Goal: Information Seeking & Learning: Check status

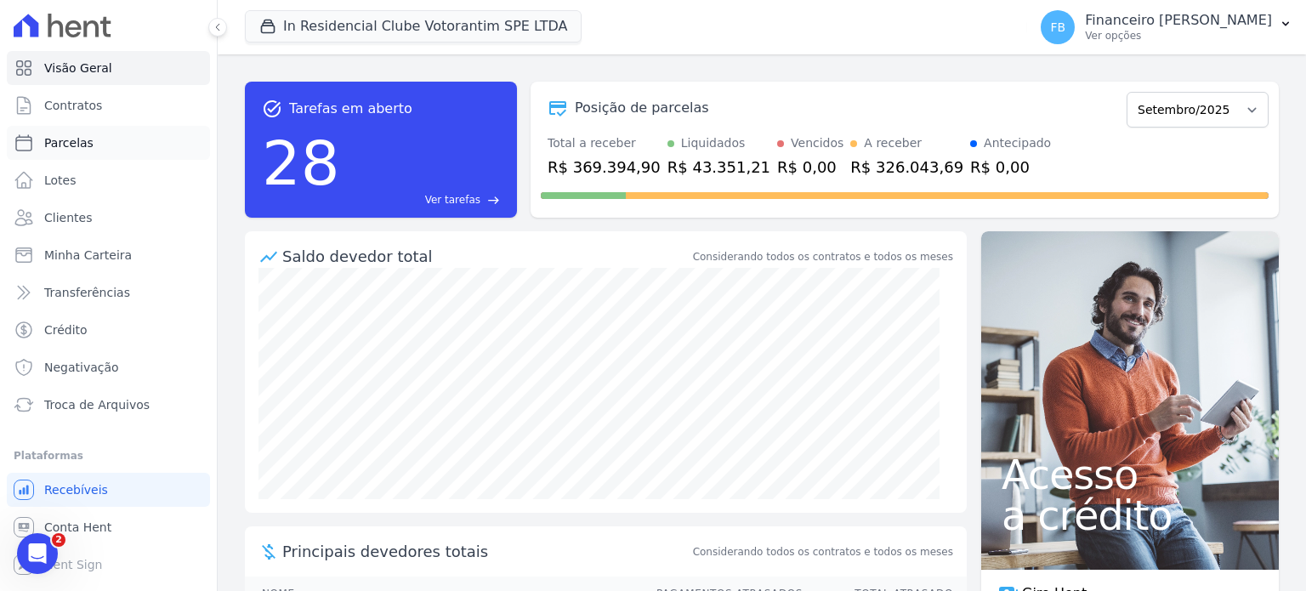
click at [102, 139] on link "Parcelas" at bounding box center [108, 143] width 203 height 34
select select
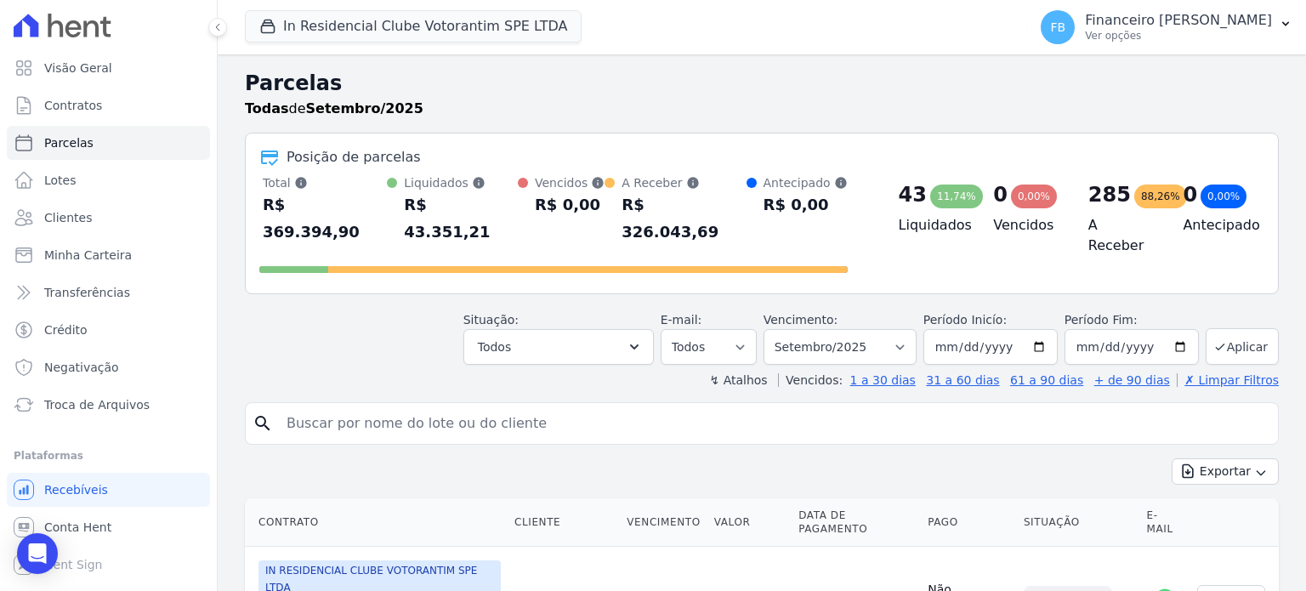
click at [438, 407] on input "search" at bounding box center [773, 424] width 995 height 34
type input "[PERSON_NAME]"
select select
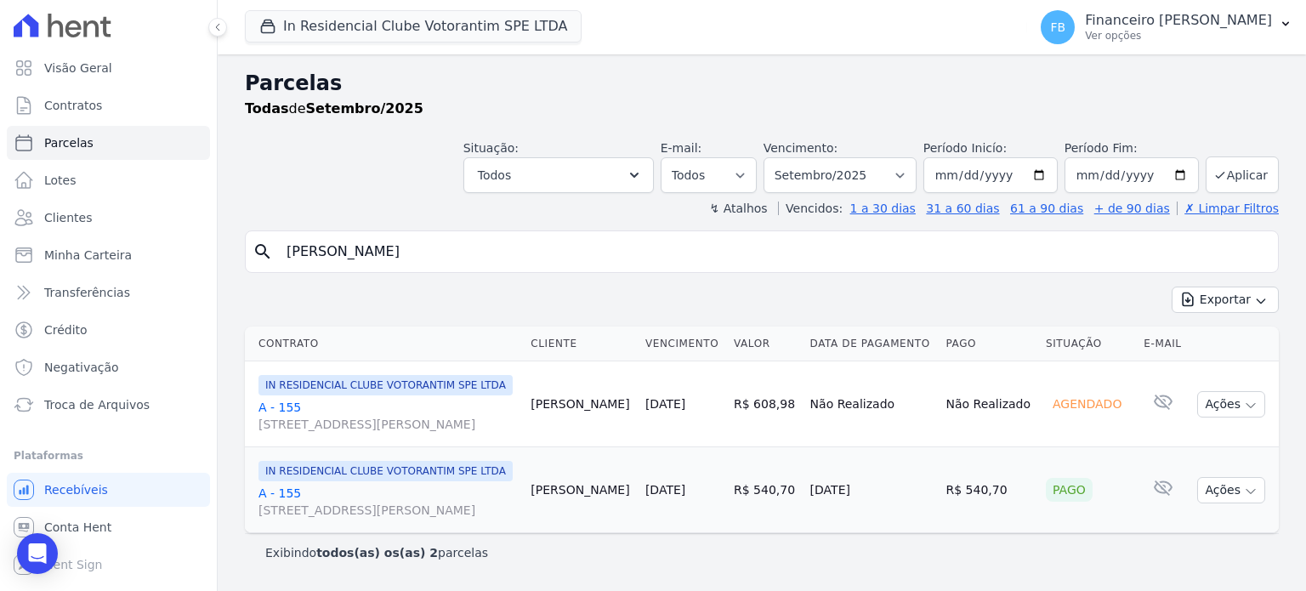
click at [292, 485] on link "A - 155 [STREET_ADDRESS][PERSON_NAME]" at bounding box center [388, 502] width 259 height 34
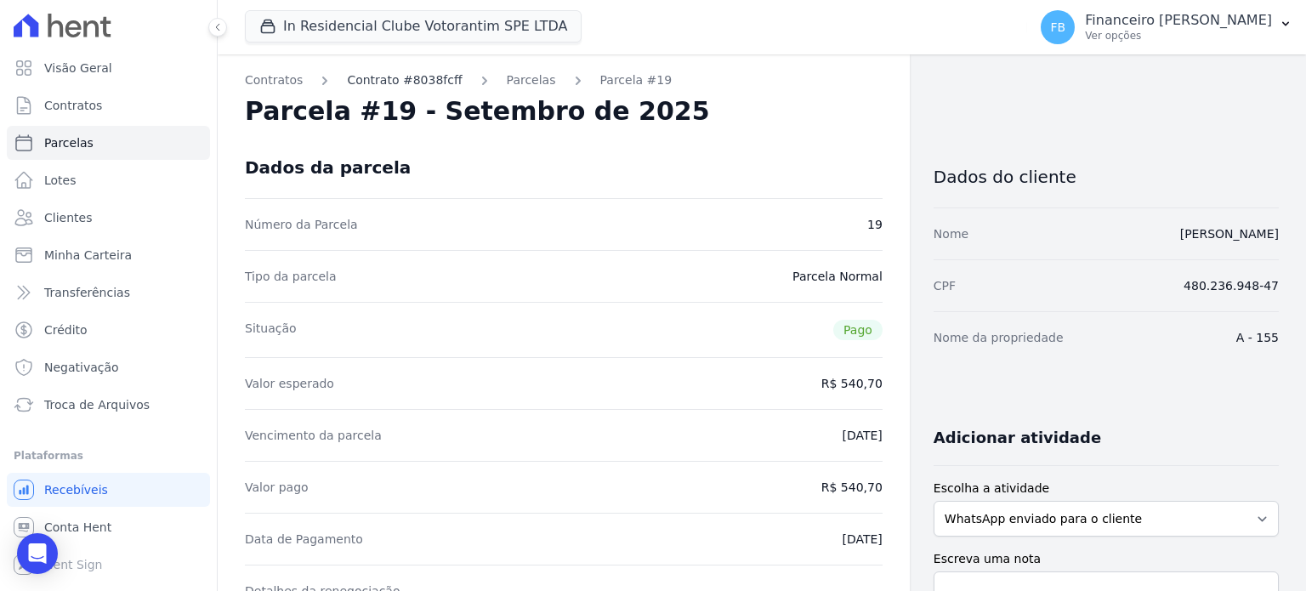
click at [405, 74] on link "Contrato #8038fcff" at bounding box center [404, 80] width 115 height 18
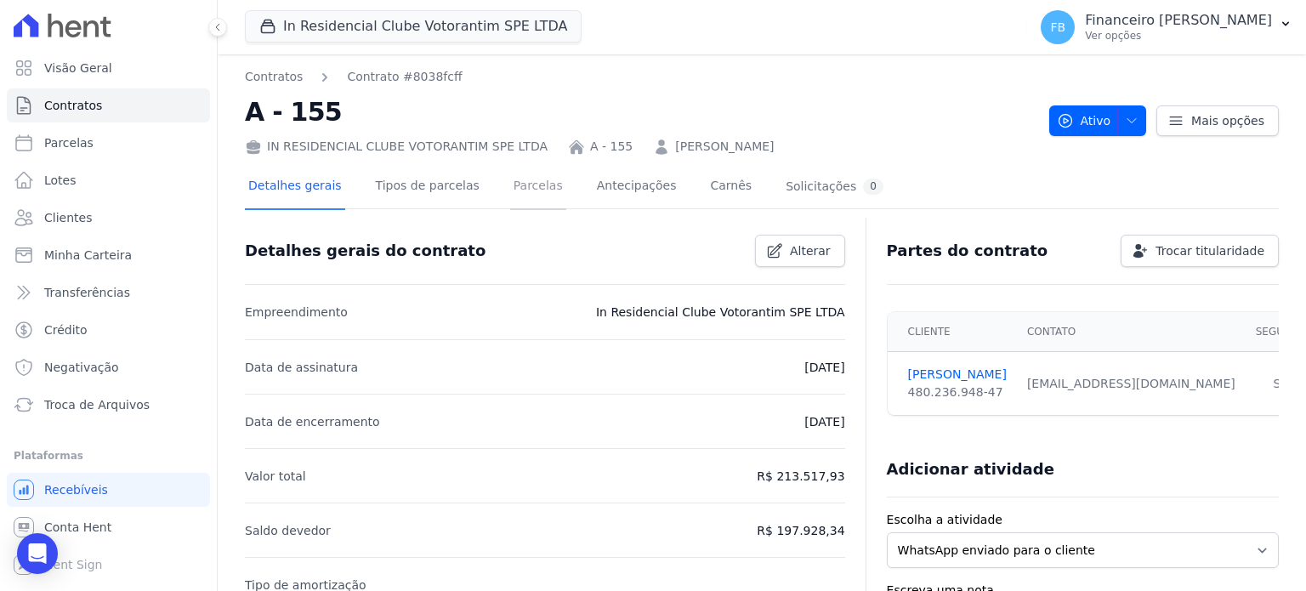
click at [516, 186] on link "Parcelas" at bounding box center [538, 187] width 56 height 45
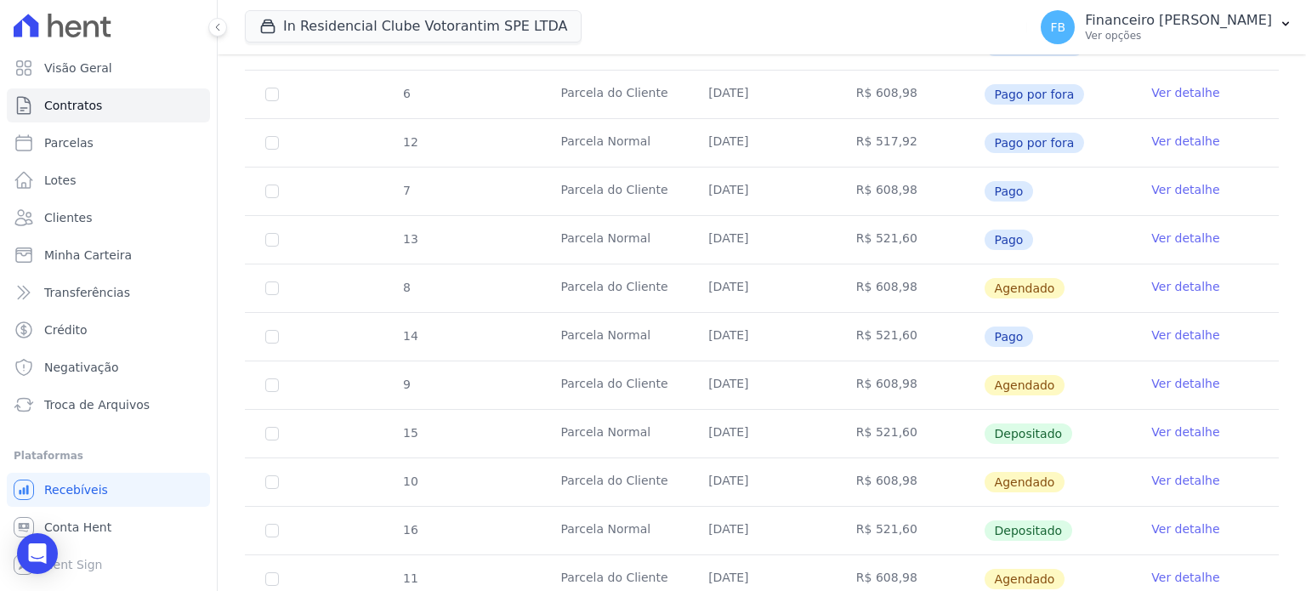
scroll to position [850, 0]
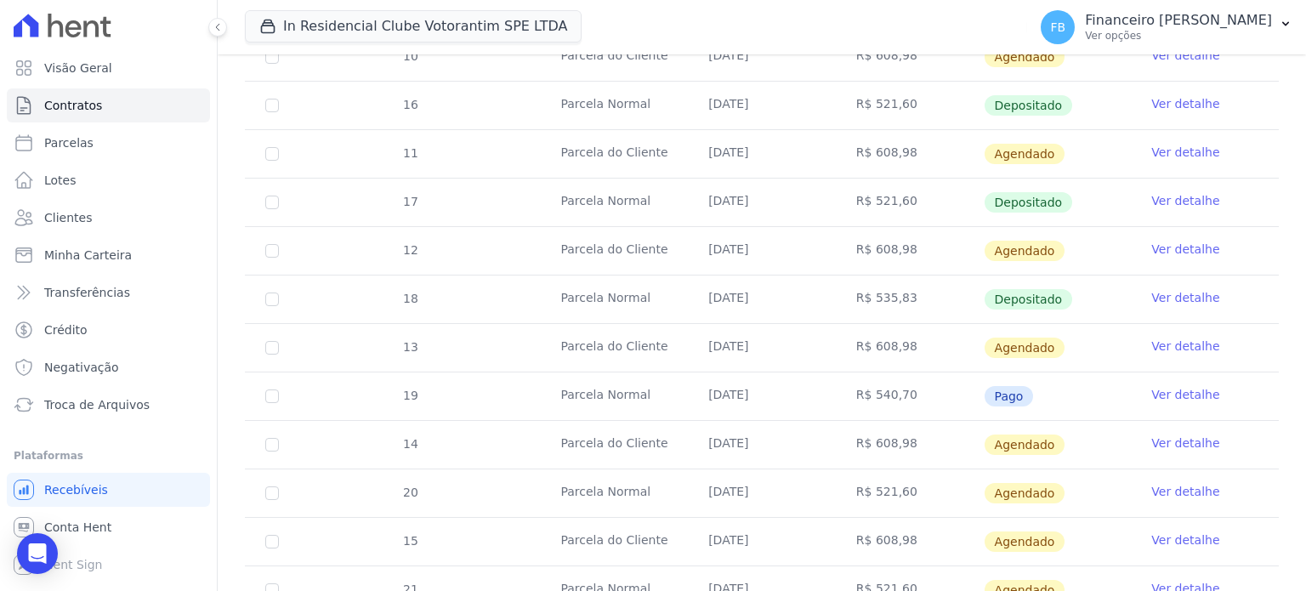
click at [1186, 394] on link "Ver detalhe" at bounding box center [1185, 394] width 68 height 17
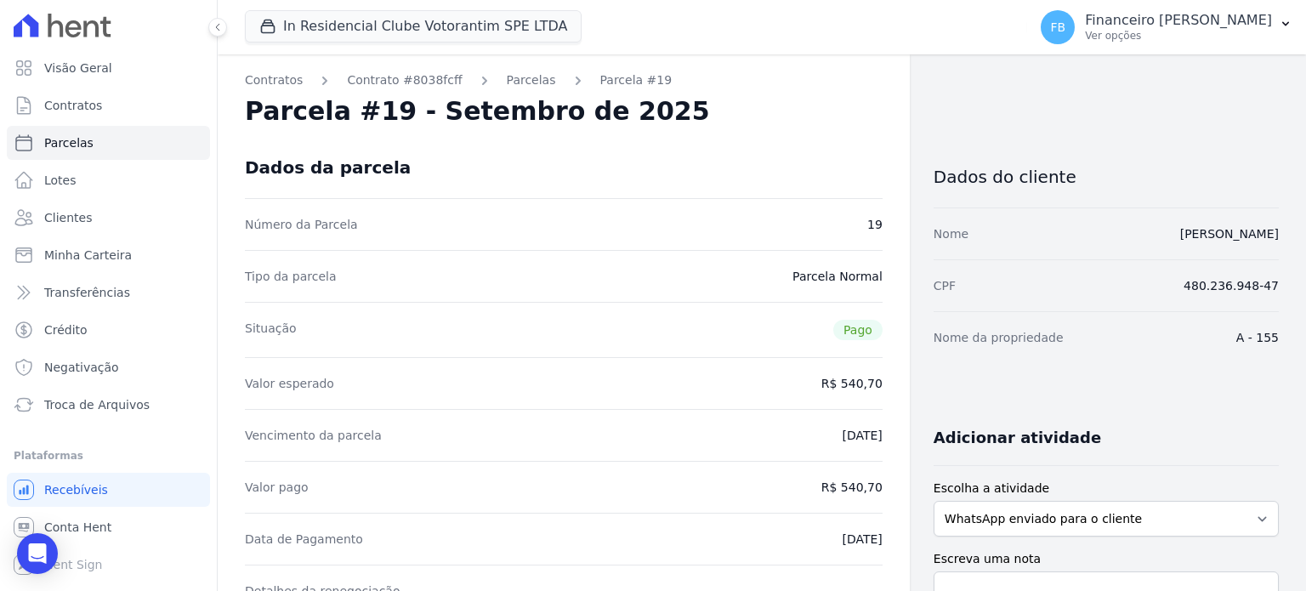
select select
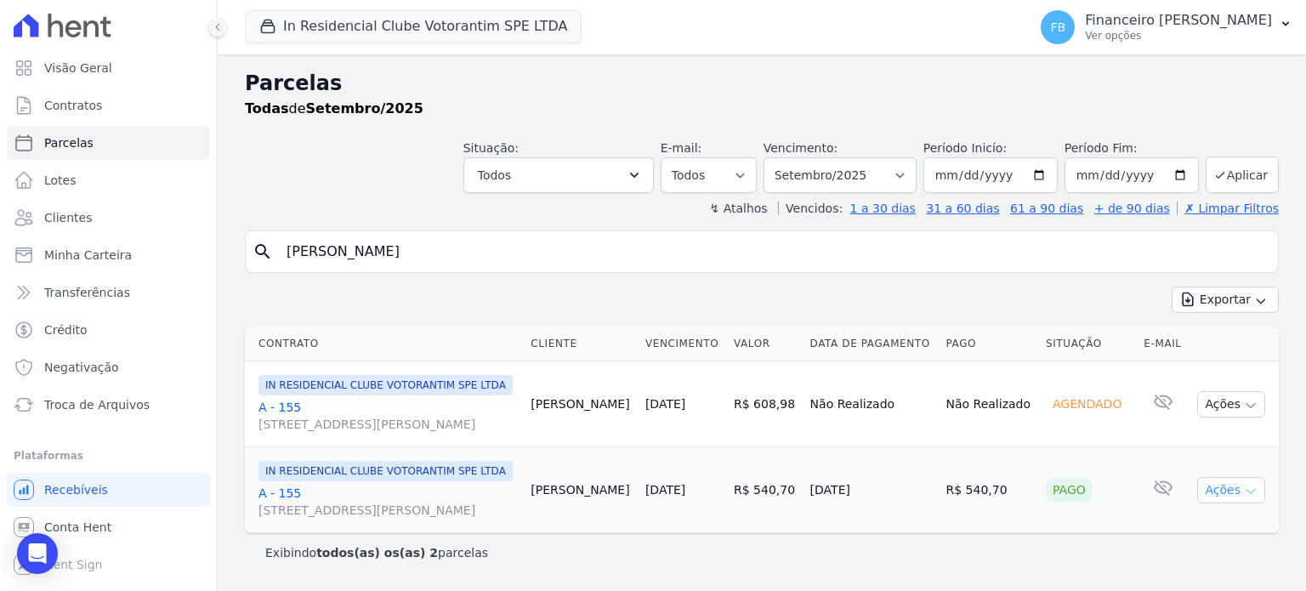
click at [1254, 494] on icon "button" at bounding box center [1251, 492] width 14 height 14
click at [1189, 545] on link "Ver boleto" at bounding box center [1224, 529] width 163 height 31
click at [65, 71] on span "Visão Geral" at bounding box center [78, 68] width 68 height 17
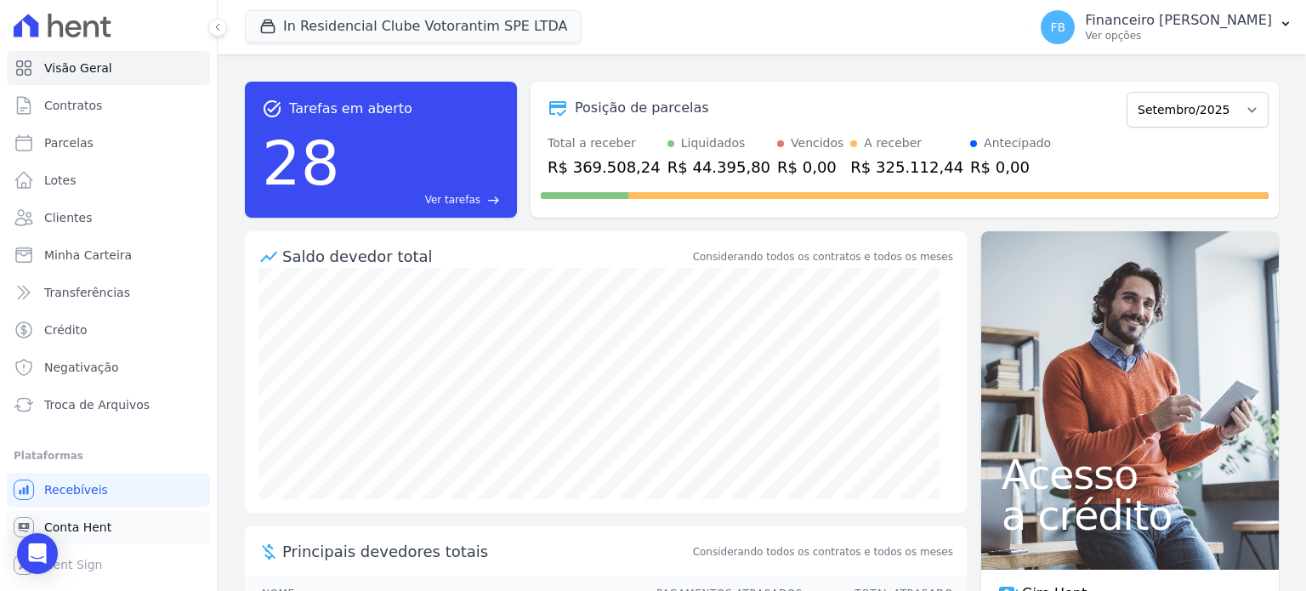
click at [97, 527] on span "Conta Hent" at bounding box center [77, 527] width 67 height 17
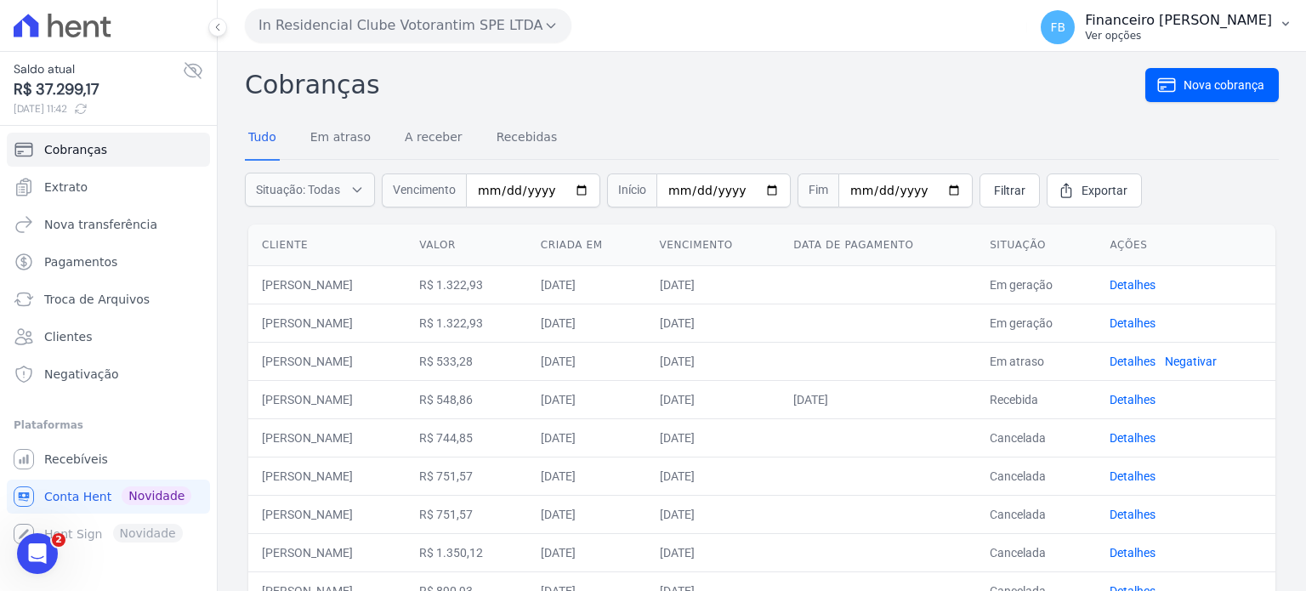
click at [1200, 41] on p "Ver opções" at bounding box center [1178, 36] width 187 height 14
click at [1286, 25] on icon "button" at bounding box center [1285, 24] width 7 height 4
click at [1066, 27] on span "FB" at bounding box center [1057, 27] width 15 height 12
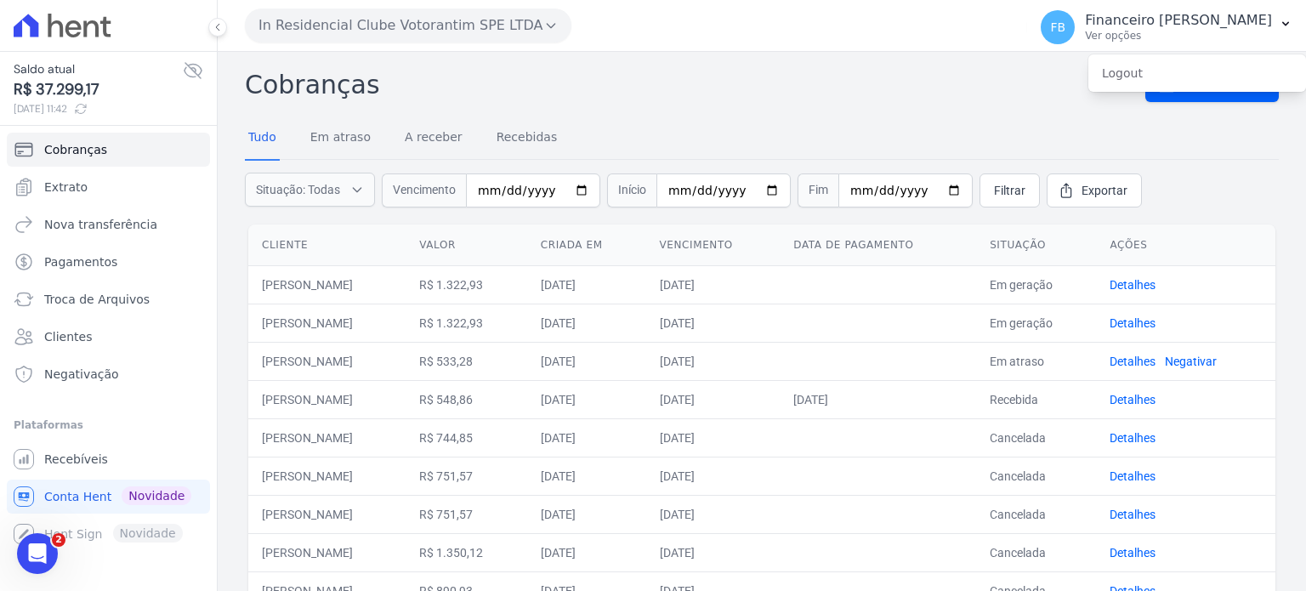
click at [758, 77] on h2 "Cobranças" at bounding box center [695, 84] width 901 height 38
drag, startPoint x: 29, startPoint y: 554, endPoint x: 219, endPoint y: 1097, distance: 574.8
click at [55, 566] on html at bounding box center [34, 551] width 41 height 41
click at [91, 469] on link "Recebíveis" at bounding box center [108, 459] width 203 height 34
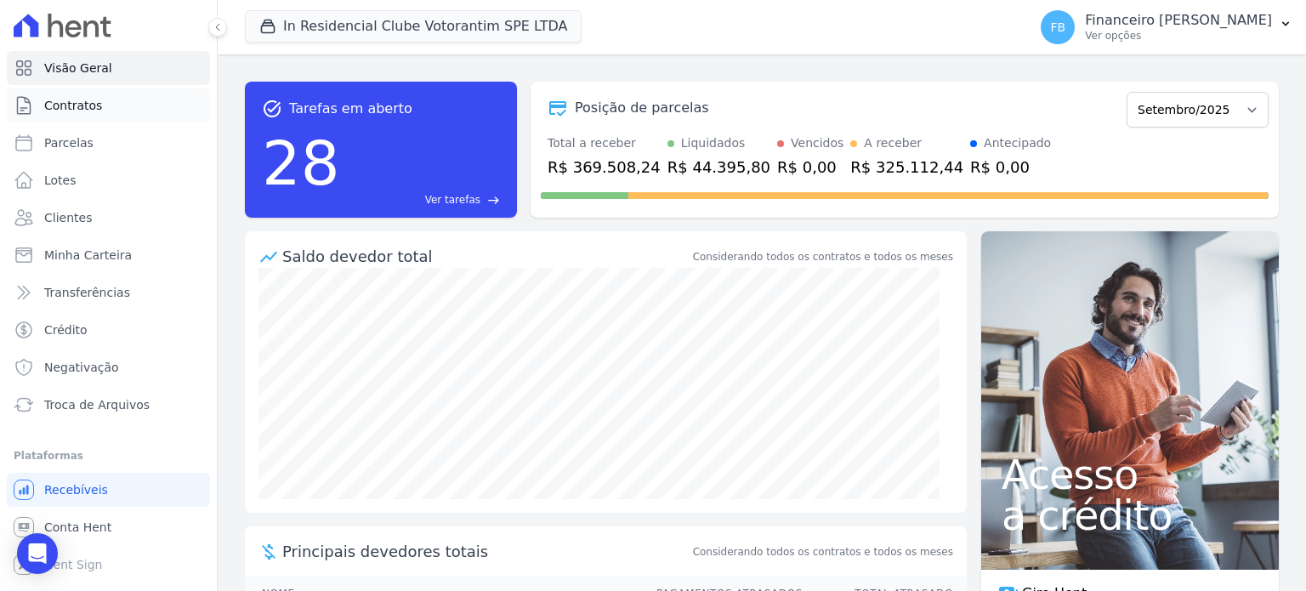
click at [75, 100] on span "Contratos" at bounding box center [73, 105] width 58 height 17
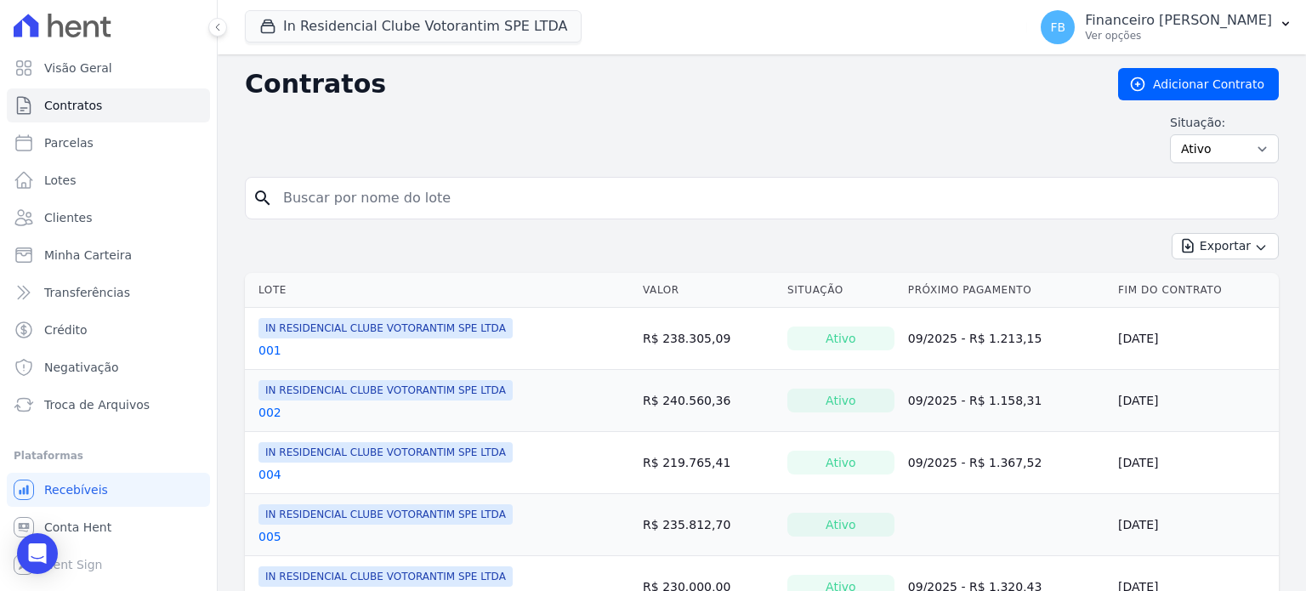
click at [263, 350] on link "001" at bounding box center [270, 350] width 23 height 17
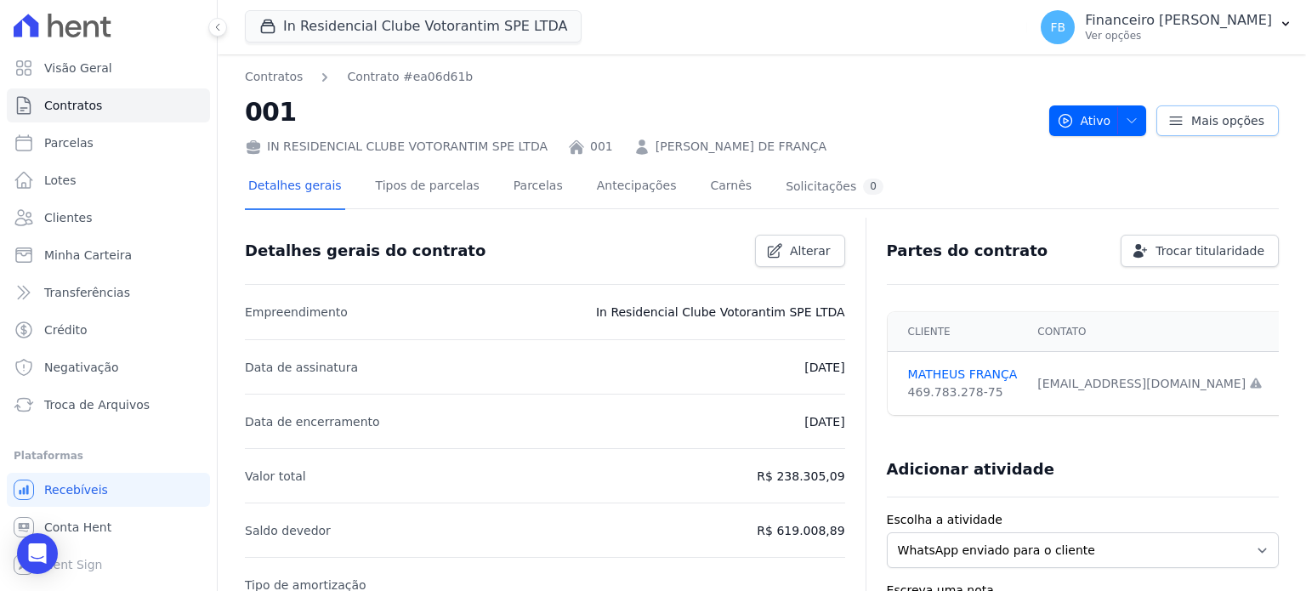
click at [1222, 124] on span "Mais opções" at bounding box center [1227, 120] width 73 height 17
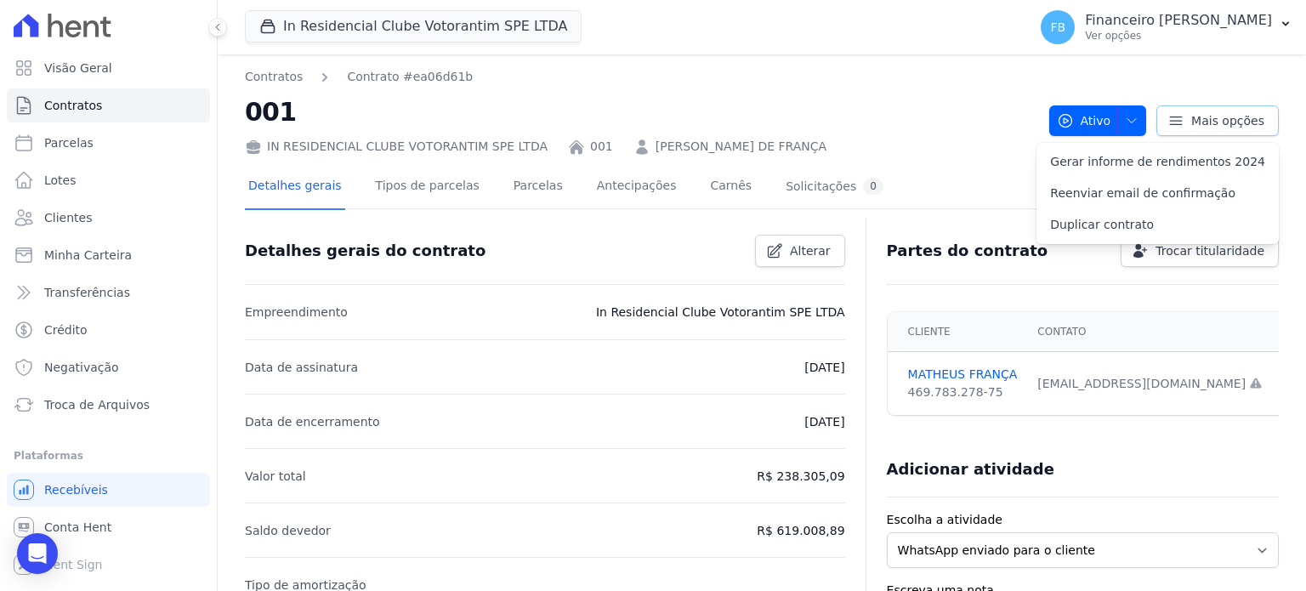
click at [1222, 124] on span "Mais opções" at bounding box center [1227, 120] width 73 height 17
